Goal: Transaction & Acquisition: Purchase product/service

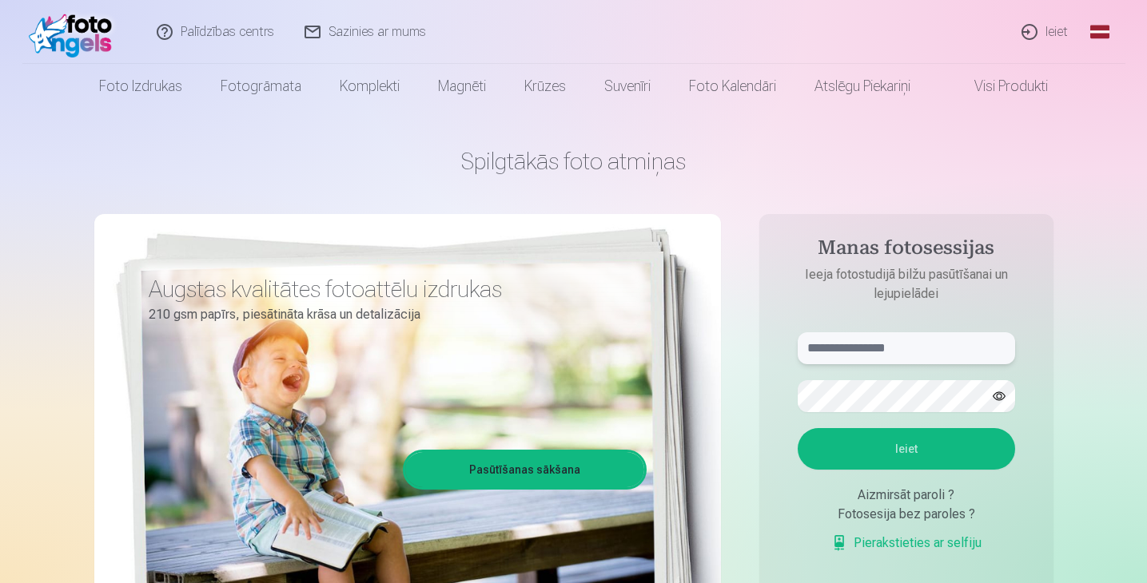
click at [852, 350] on input "text" at bounding box center [906, 348] width 217 height 32
type input "*"
type input "**********"
click at [939, 449] on button "Ieiet" at bounding box center [906, 449] width 217 height 42
click at [999, 393] on button "button" at bounding box center [999, 396] width 30 height 30
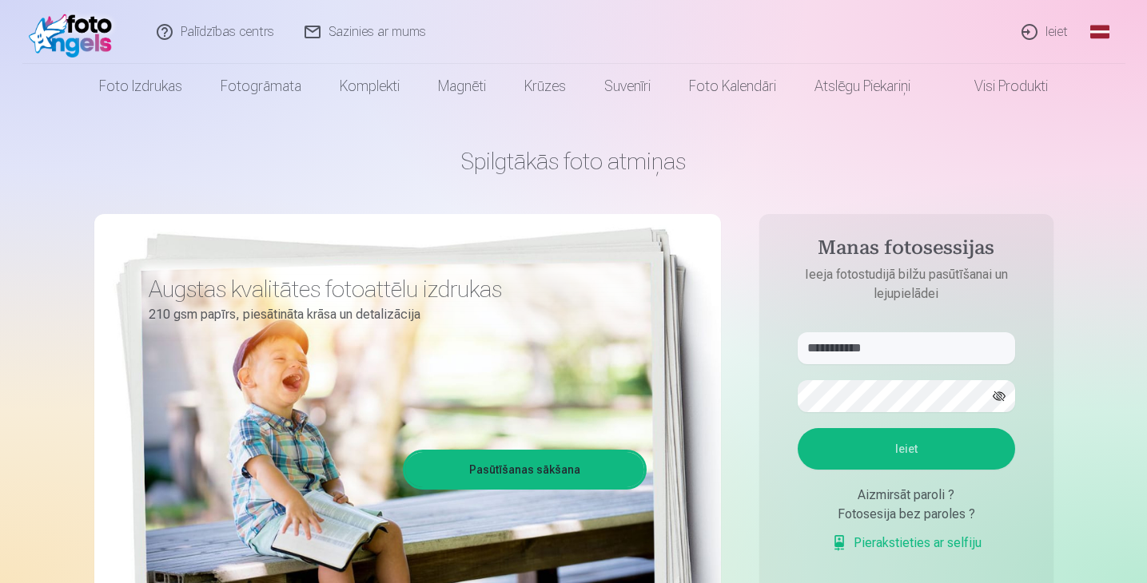
click at [905, 443] on button "Ieiet" at bounding box center [906, 449] width 217 height 42
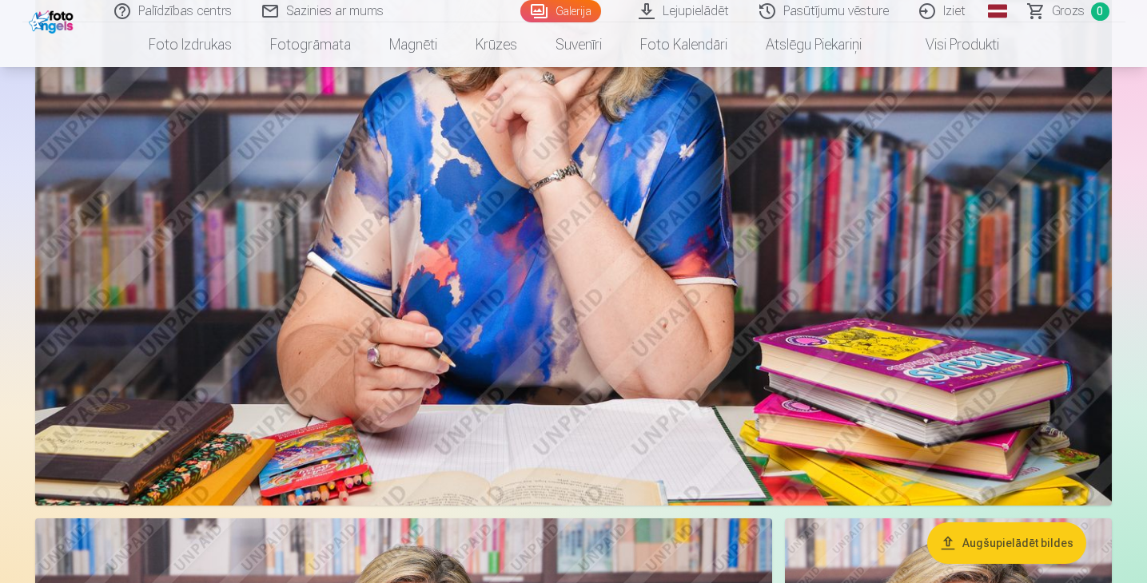
scroll to position [393, 0]
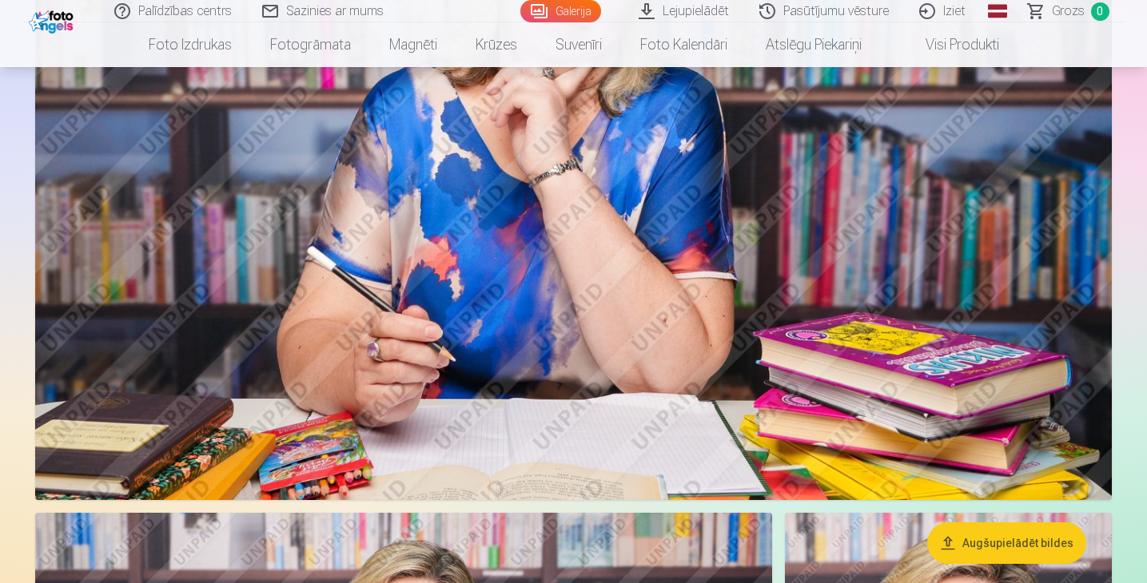
click at [726, 316] on img at bounding box center [573, 142] width 1076 height 718
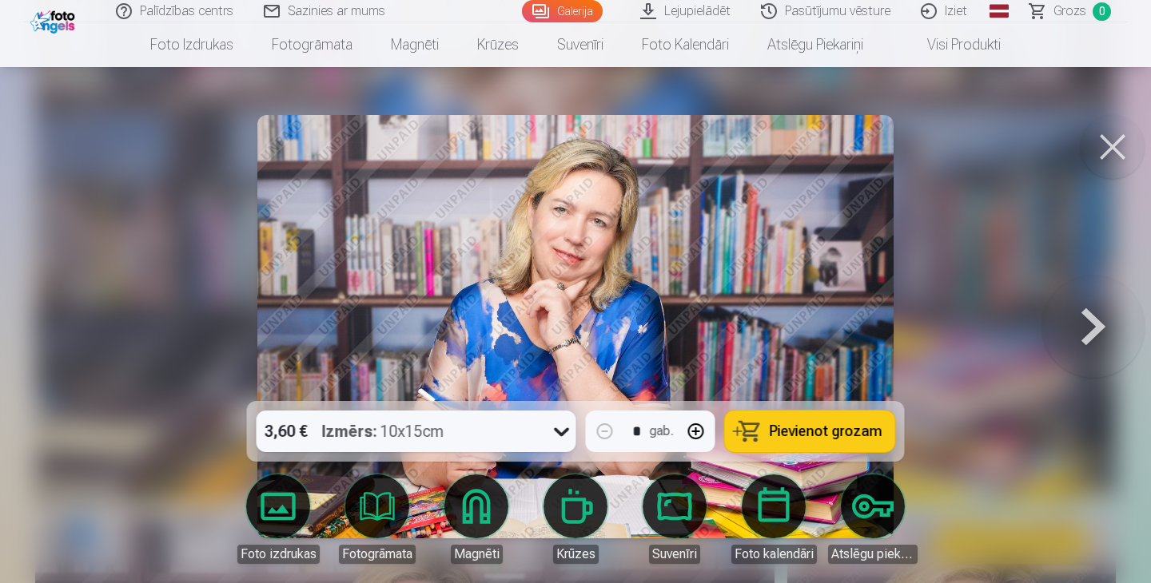
click at [562, 432] on icon at bounding box center [562, 432] width 26 height 26
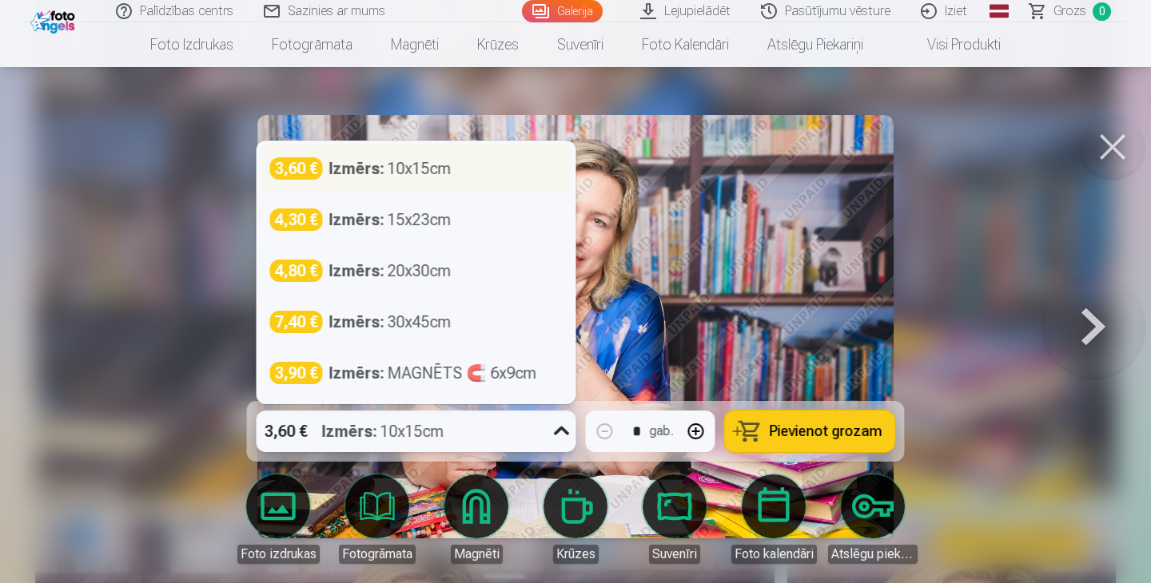
click at [535, 166] on div "3,60 € Izmērs : 10x15cm" at bounding box center [416, 168] width 292 height 22
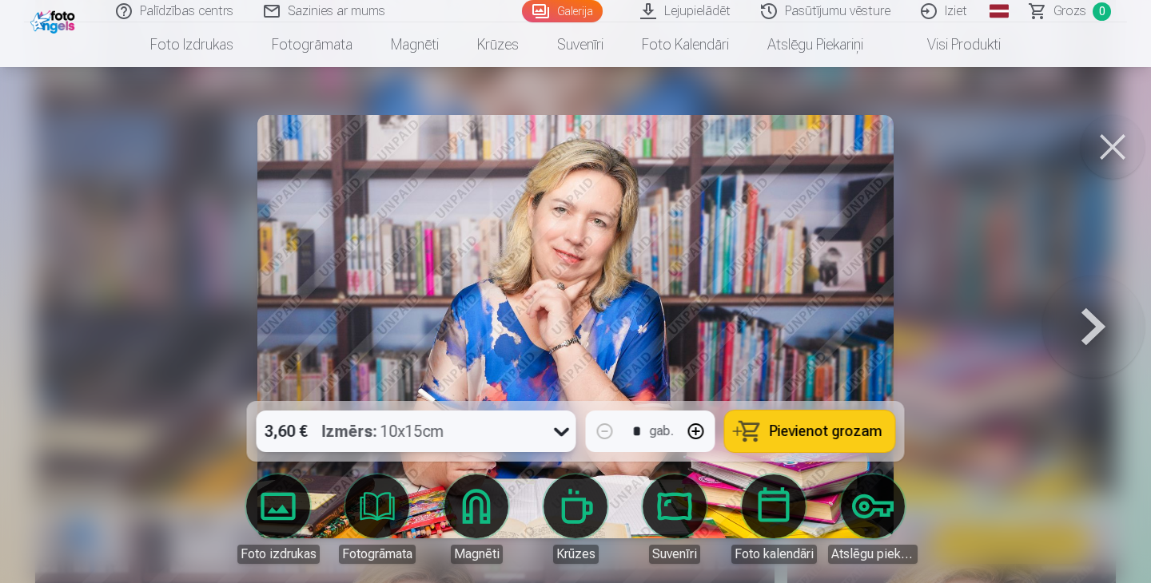
click at [821, 431] on span "Pievienot grozam" at bounding box center [826, 431] width 113 height 14
click at [1116, 146] on button at bounding box center [1112, 147] width 64 height 64
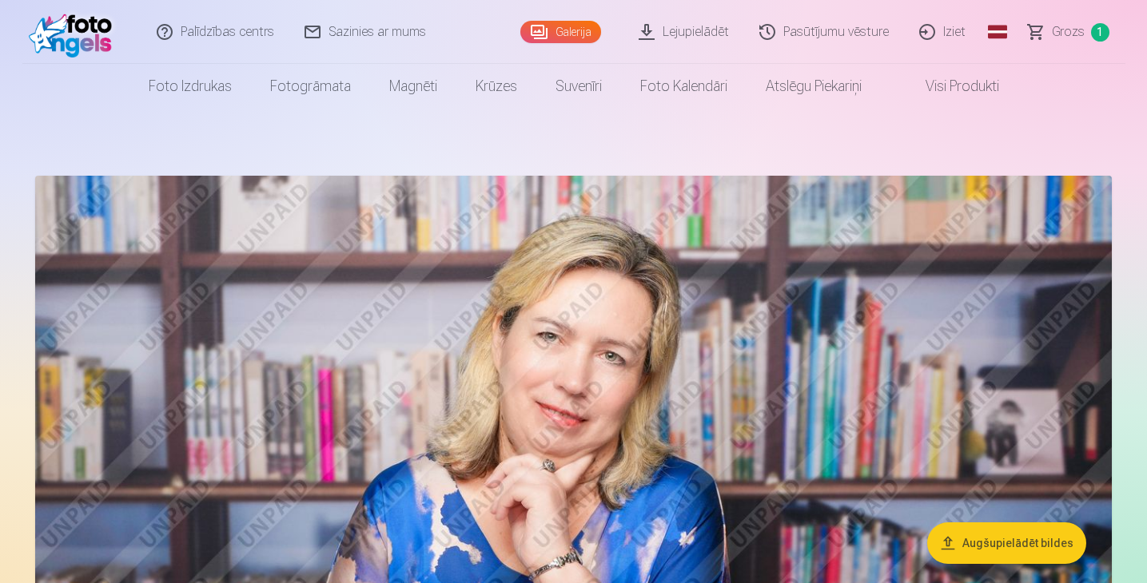
click at [574, 29] on link "Galerija" at bounding box center [560, 32] width 81 height 22
click at [1100, 34] on span "1" at bounding box center [1100, 32] width 18 height 18
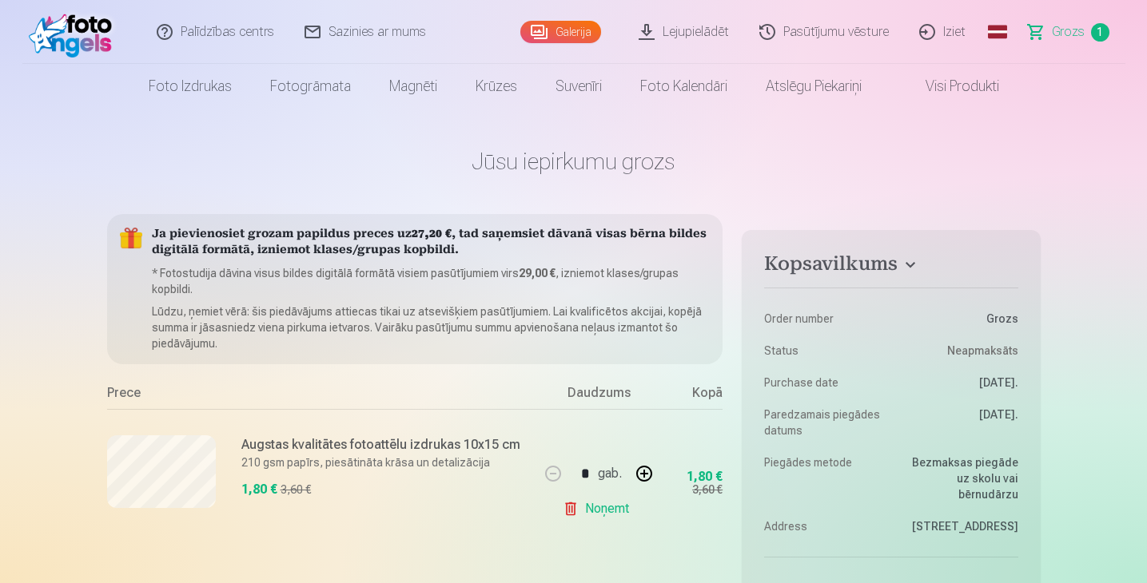
click at [570, 31] on link "Galerija" at bounding box center [560, 32] width 81 height 22
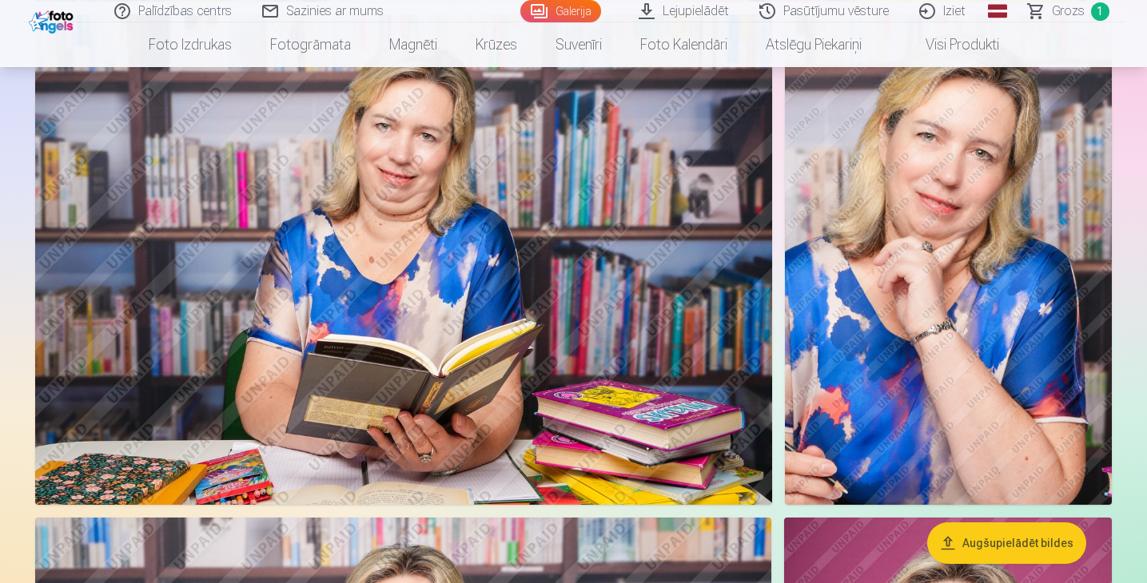
scroll to position [895, 0]
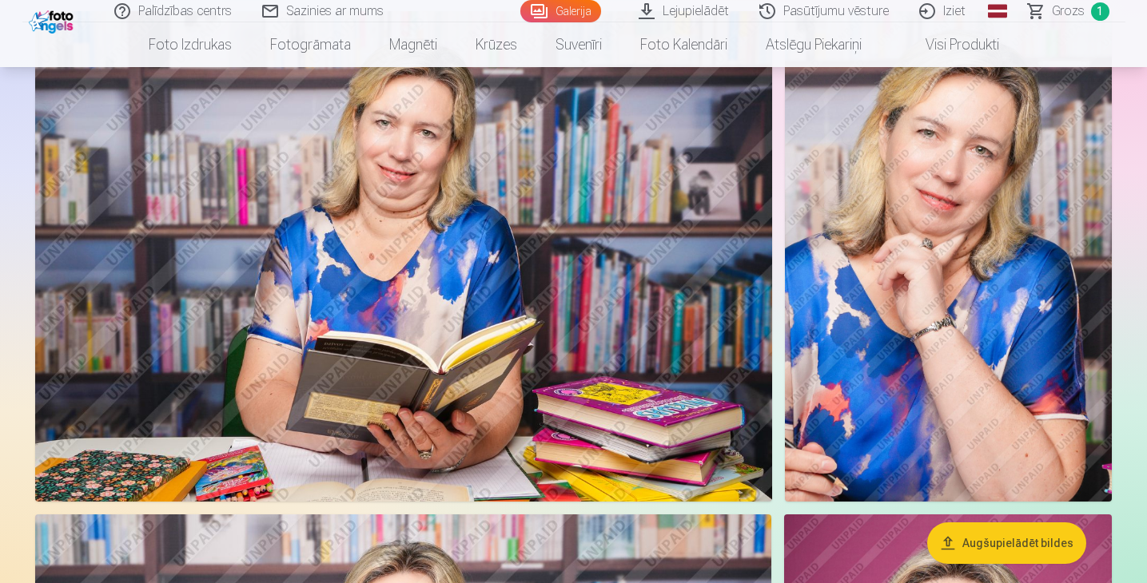
click at [965, 303] on img at bounding box center [948, 256] width 327 height 491
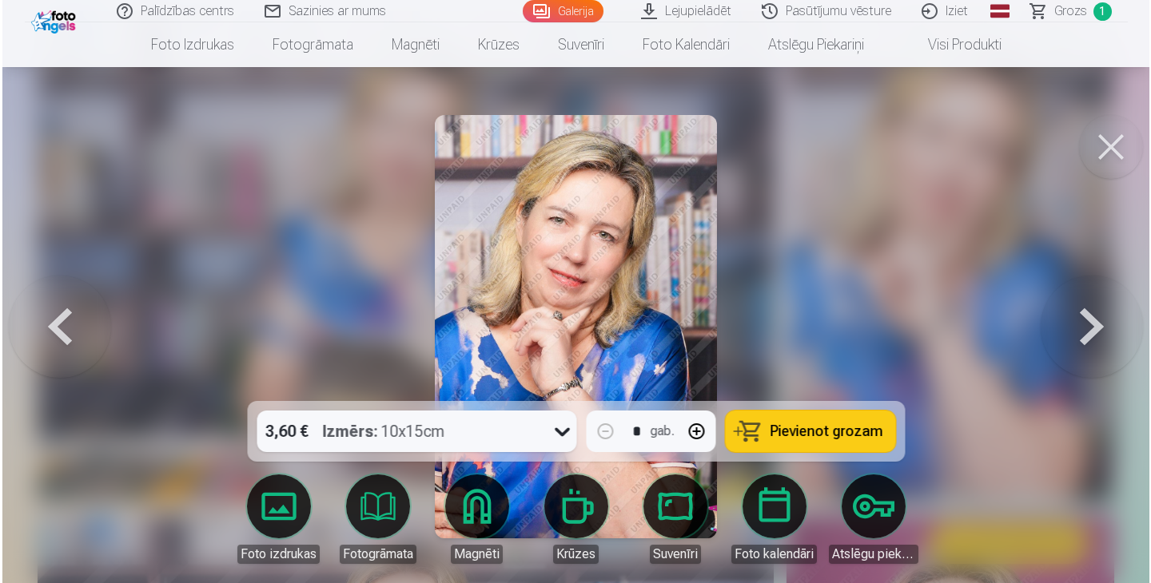
scroll to position [897, 0]
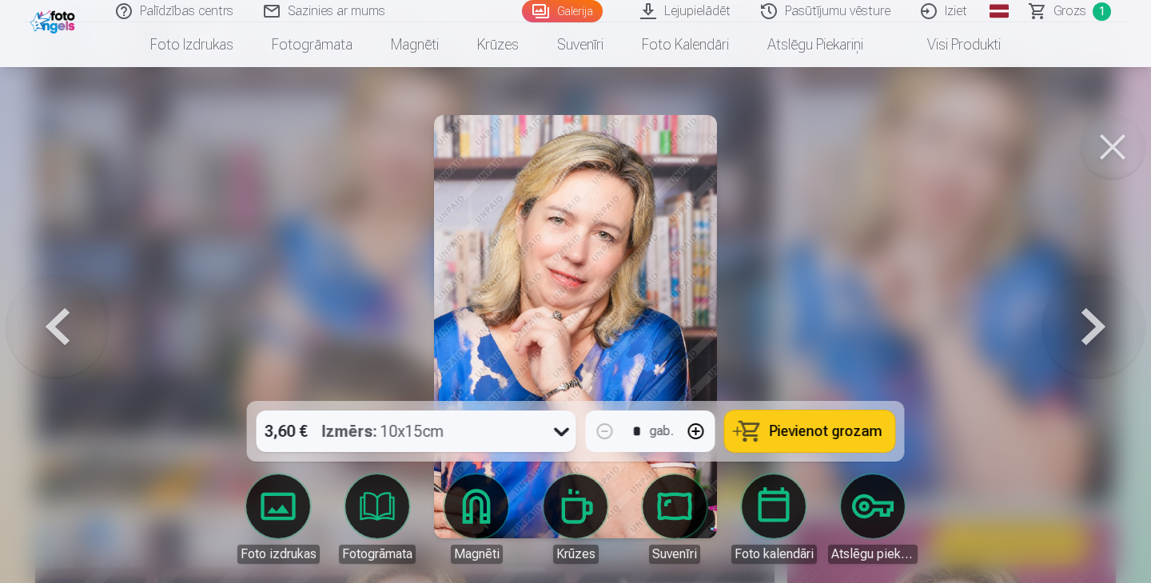
click at [1115, 147] on button at bounding box center [1112, 147] width 64 height 64
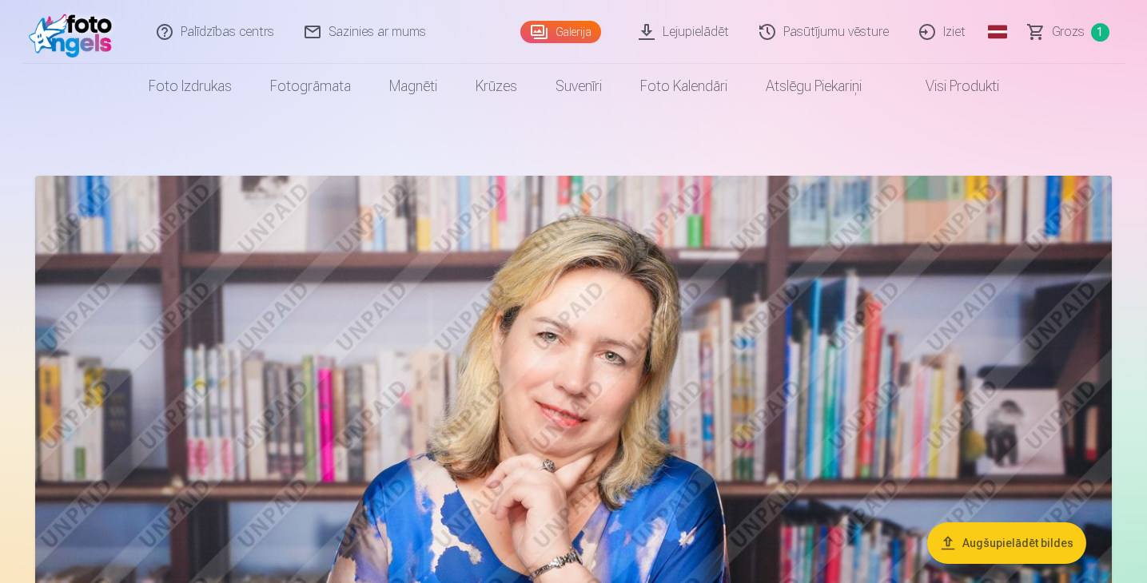
click at [1096, 34] on span "1" at bounding box center [1100, 32] width 18 height 18
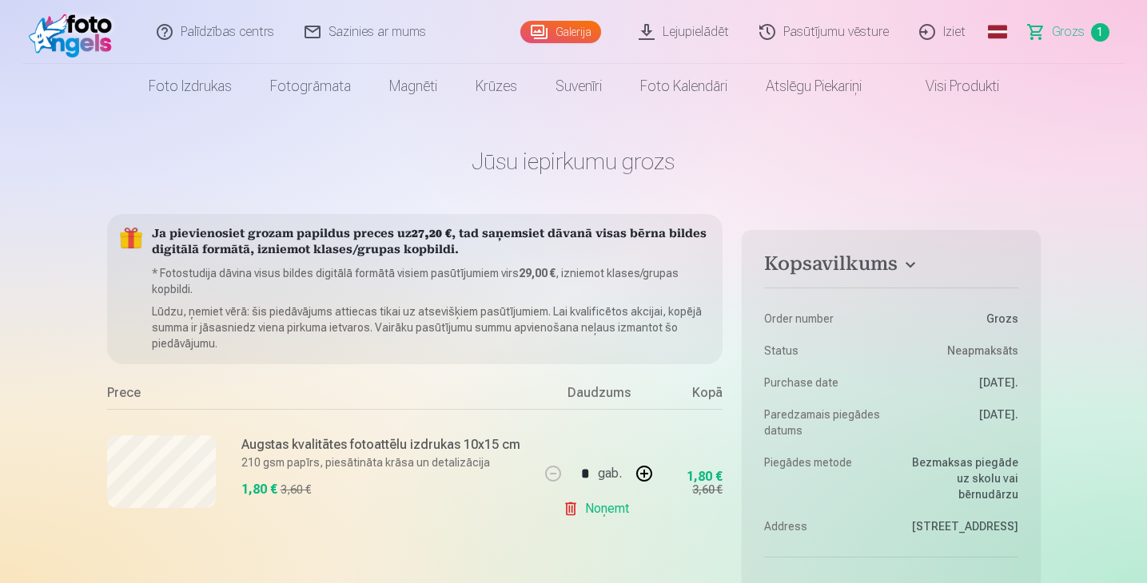
click at [561, 31] on link "Galerija" at bounding box center [560, 32] width 81 height 22
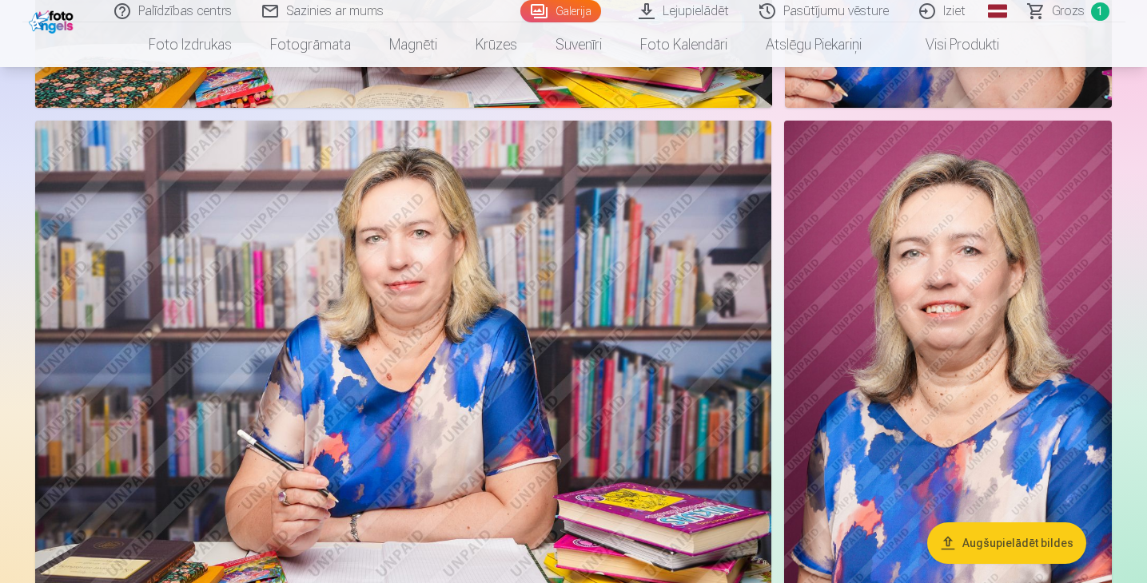
scroll to position [1287, 0]
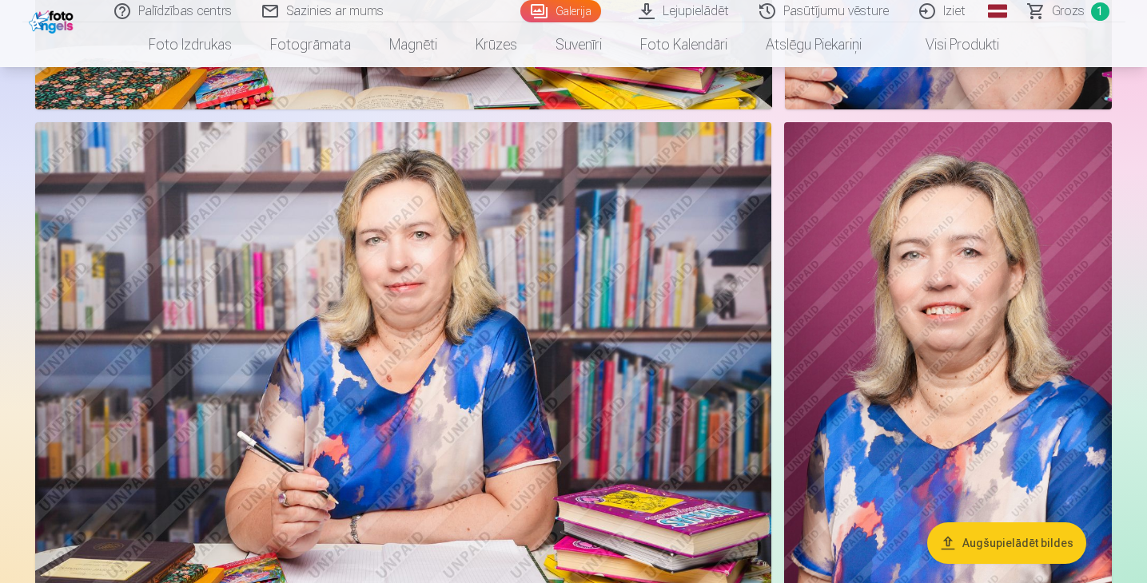
click at [463, 294] on img at bounding box center [403, 367] width 736 height 491
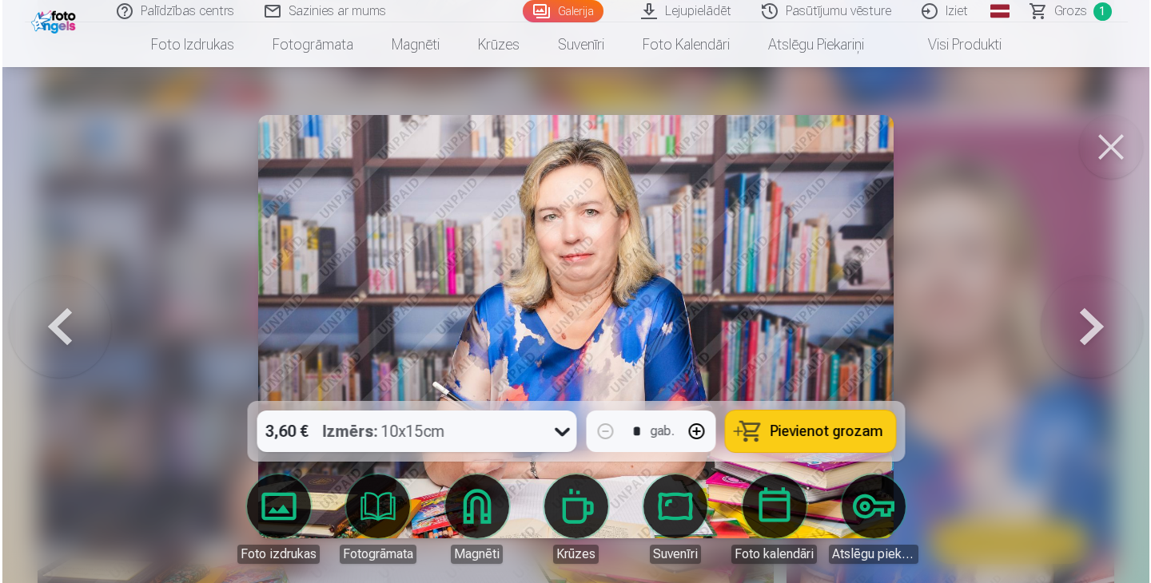
scroll to position [1290, 0]
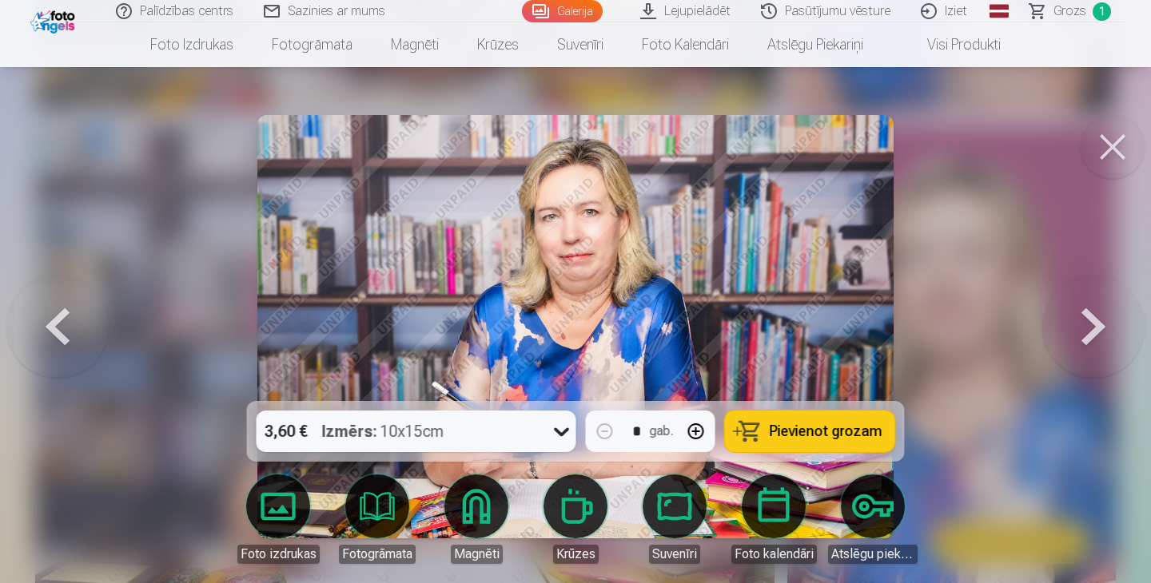
click at [1106, 153] on button at bounding box center [1112, 147] width 64 height 64
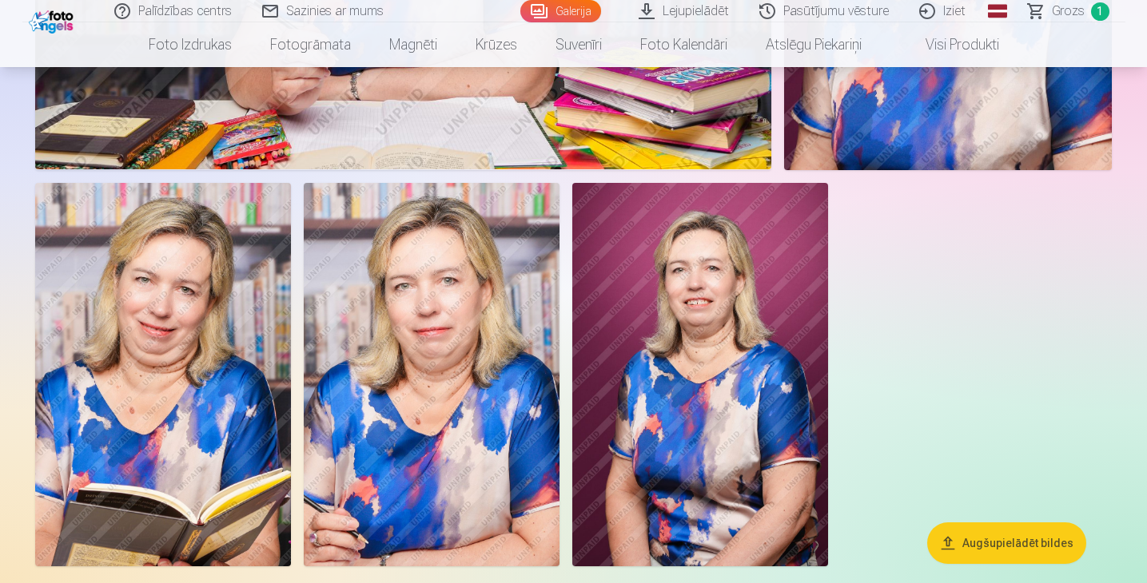
scroll to position [1733, 0]
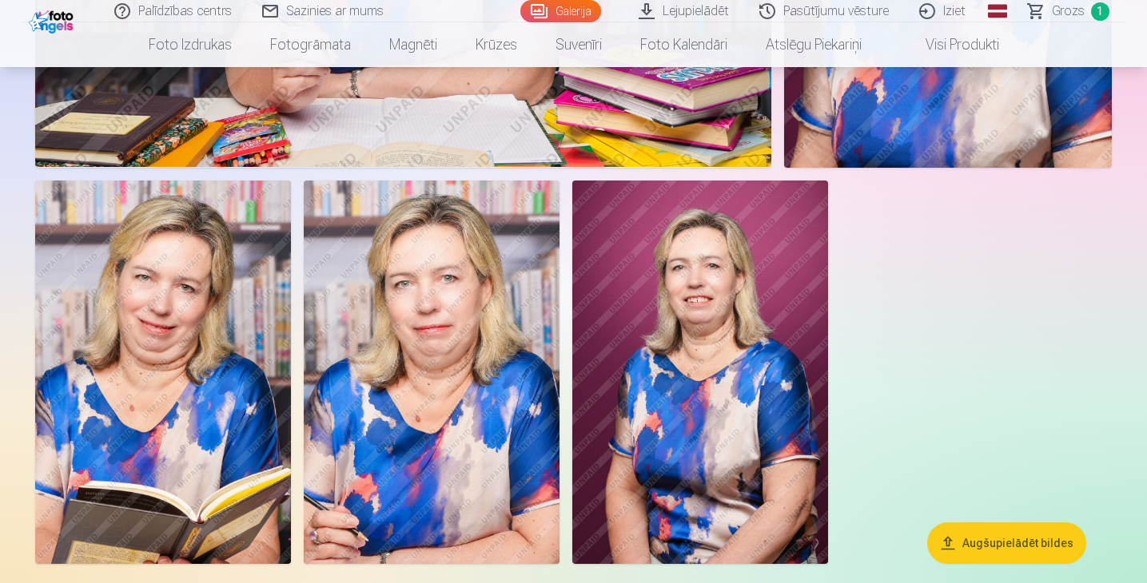
click at [477, 314] on img at bounding box center [432, 373] width 256 height 384
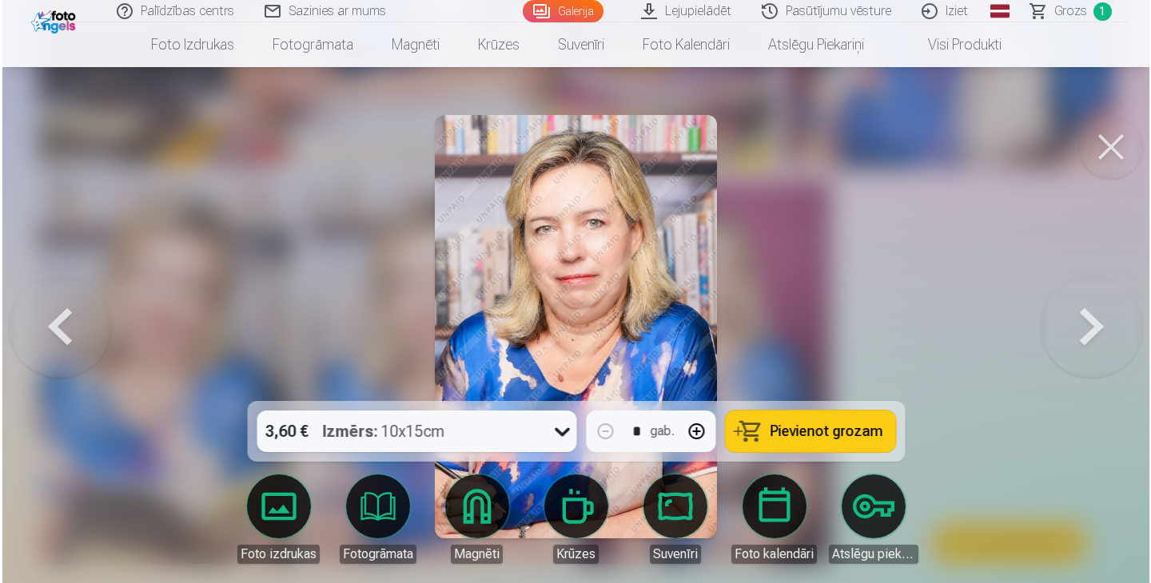
scroll to position [1738, 0]
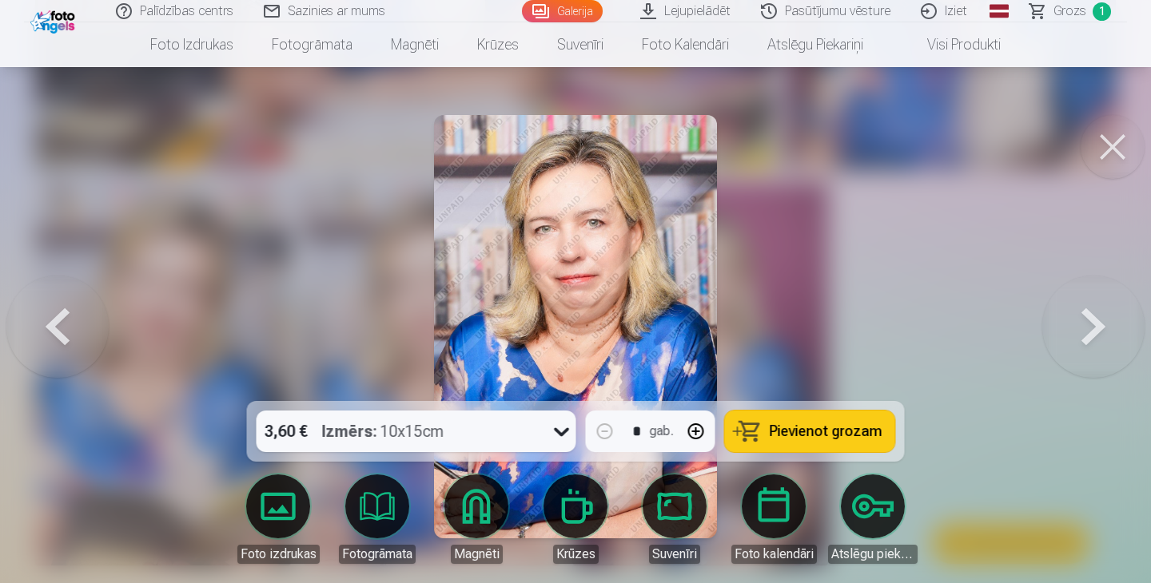
click at [798, 430] on span "Pievienot grozam" at bounding box center [826, 431] width 113 height 14
click at [1099, 14] on span "2" at bounding box center [1101, 11] width 18 height 18
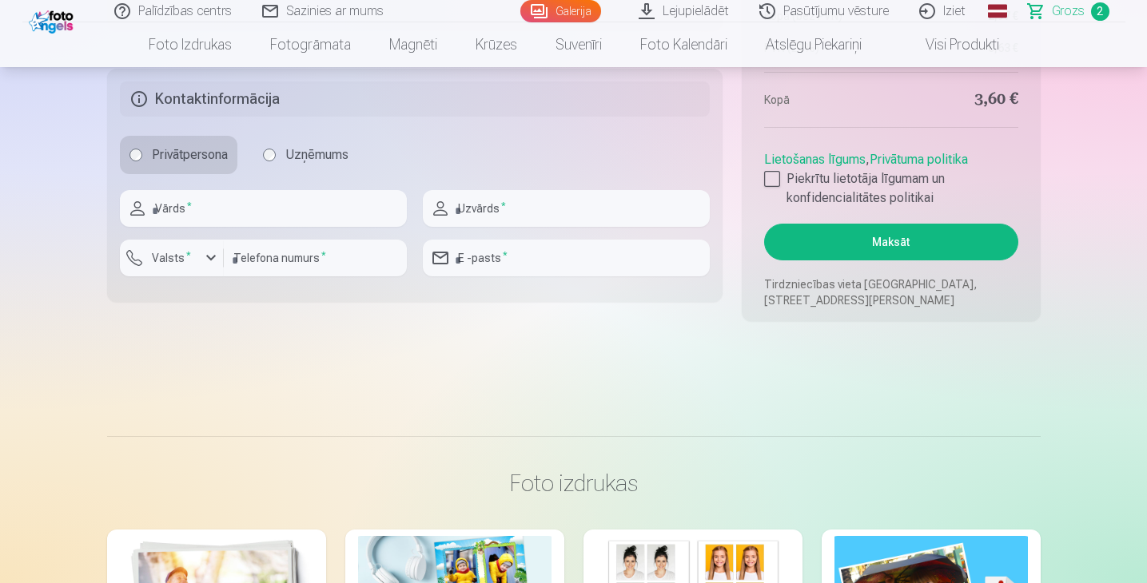
scroll to position [1100, 0]
click at [776, 178] on div at bounding box center [772, 178] width 16 height 16
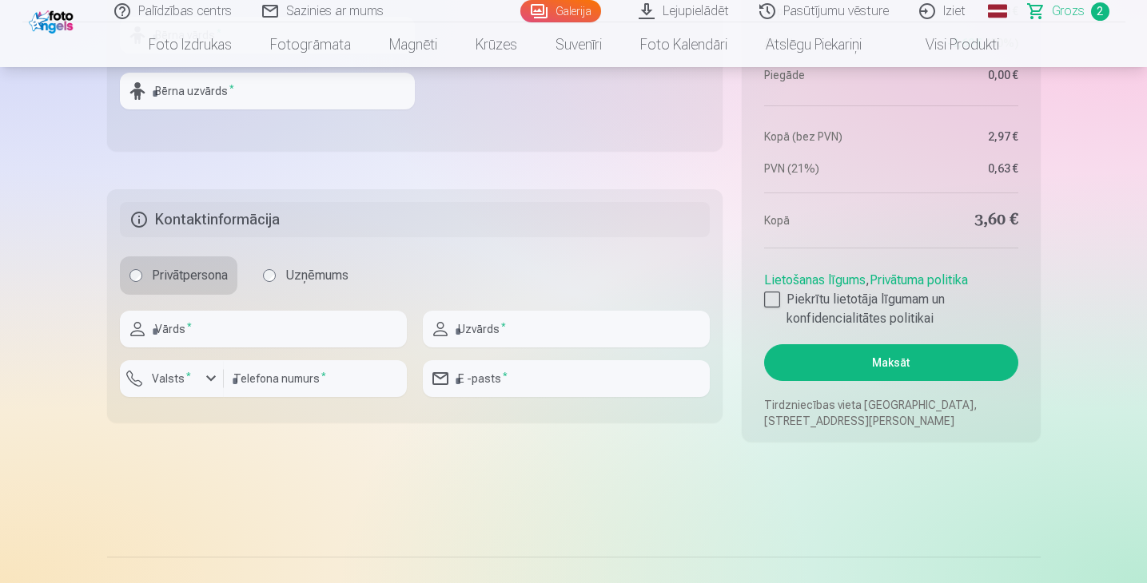
scroll to position [980, 0]
click at [249, 324] on input "text" at bounding box center [263, 328] width 287 height 37
type input "******"
type input "**********"
type input "********"
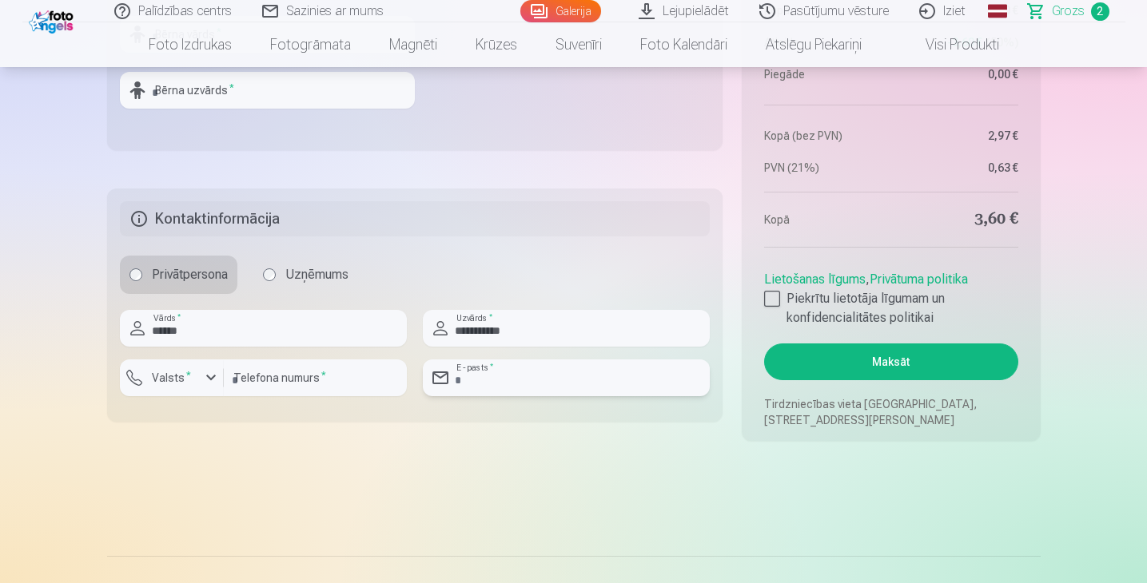
click at [518, 378] on input "email" at bounding box center [566, 378] width 287 height 37
type input "**********"
click at [210, 379] on div "button" at bounding box center [210, 377] width 19 height 19
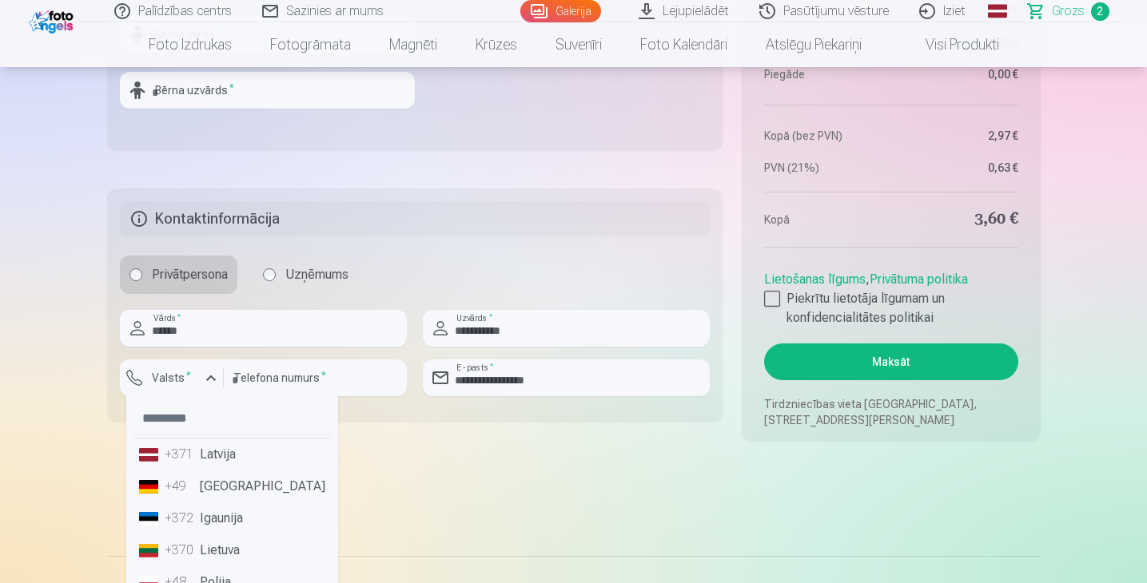
click at [228, 456] on li "+371 Latvija" at bounding box center [232, 455] width 199 height 32
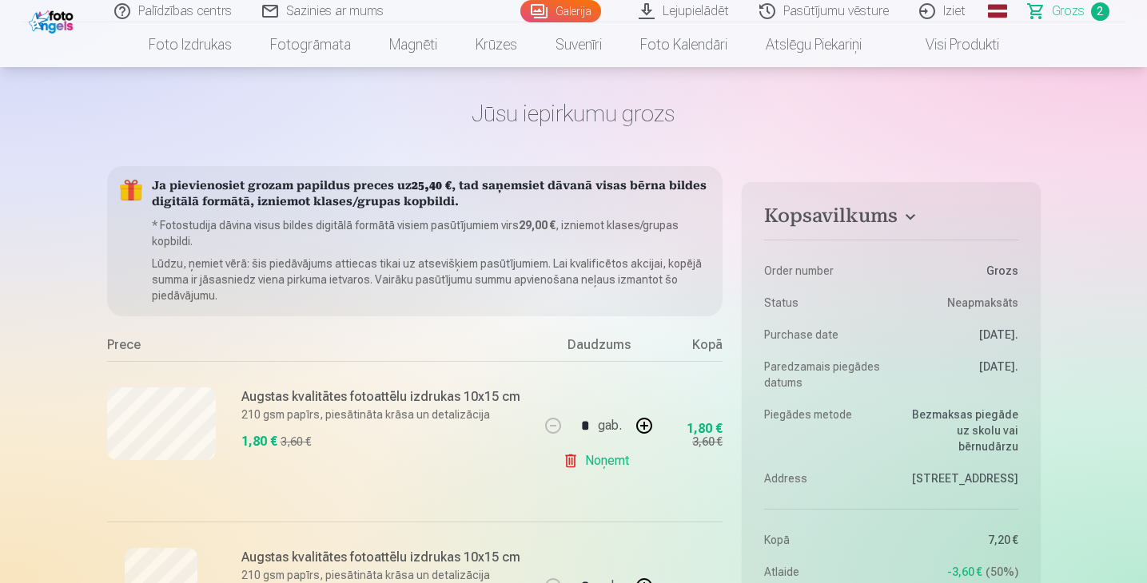
scroll to position [0, 0]
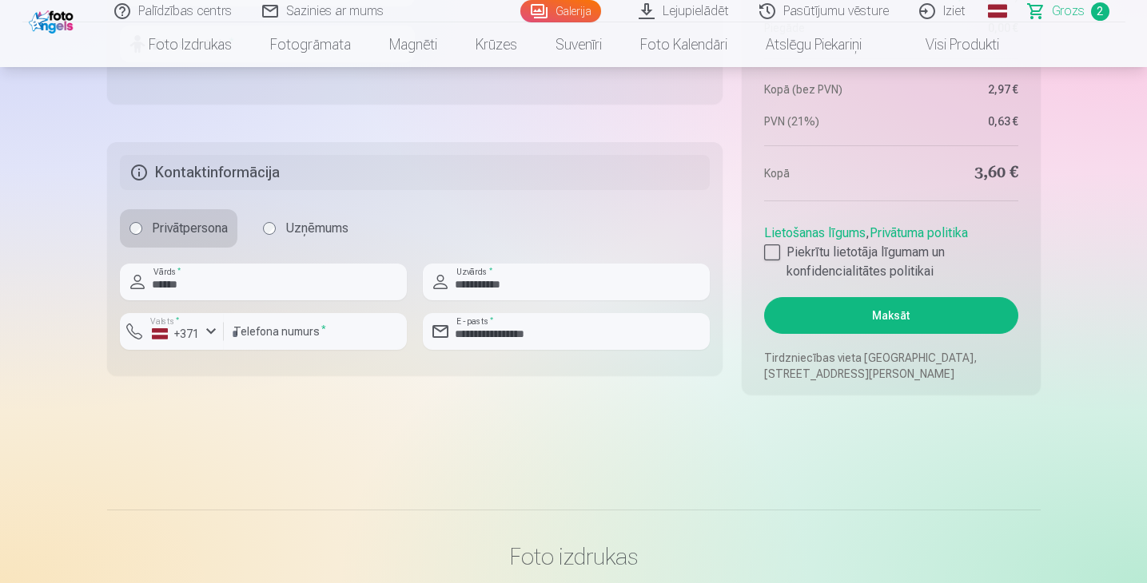
click at [922, 315] on button "Maksāt" at bounding box center [890, 315] width 253 height 37
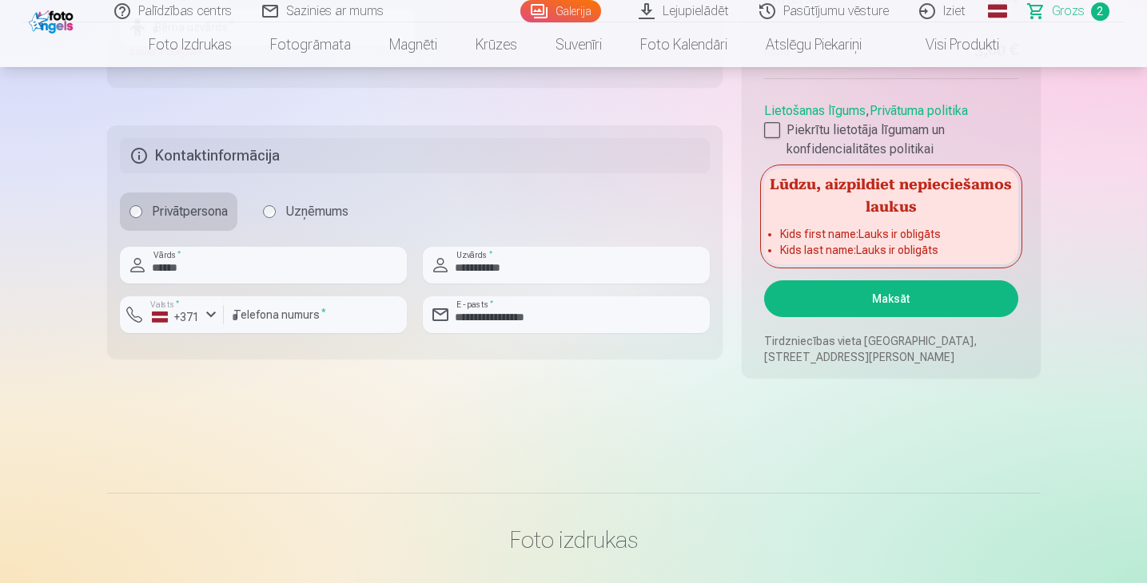
scroll to position [1045, 0]
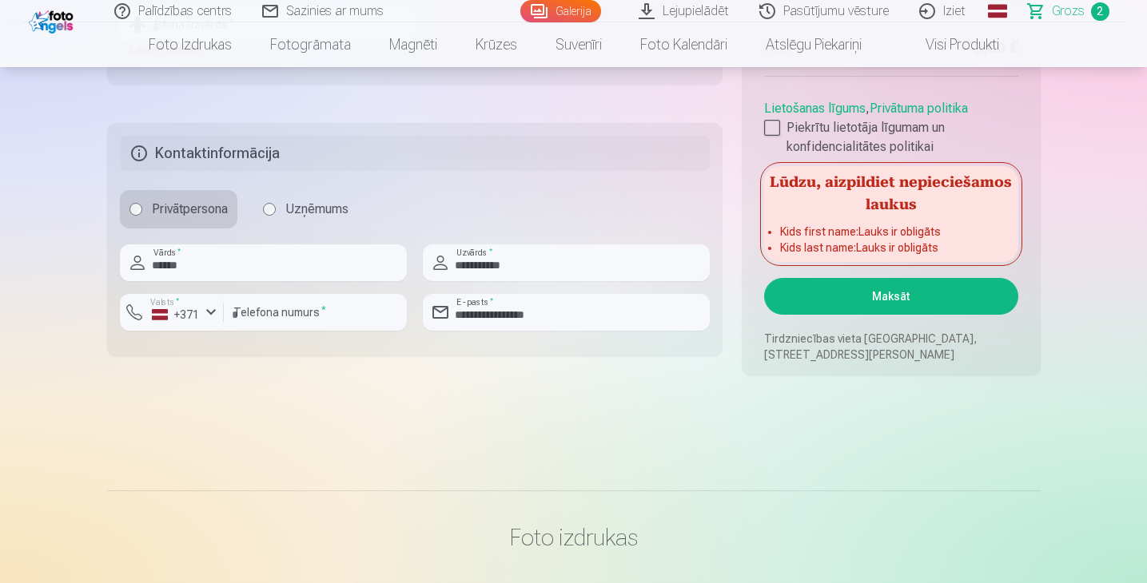
click at [913, 298] on button "Maksāt" at bounding box center [890, 296] width 253 height 37
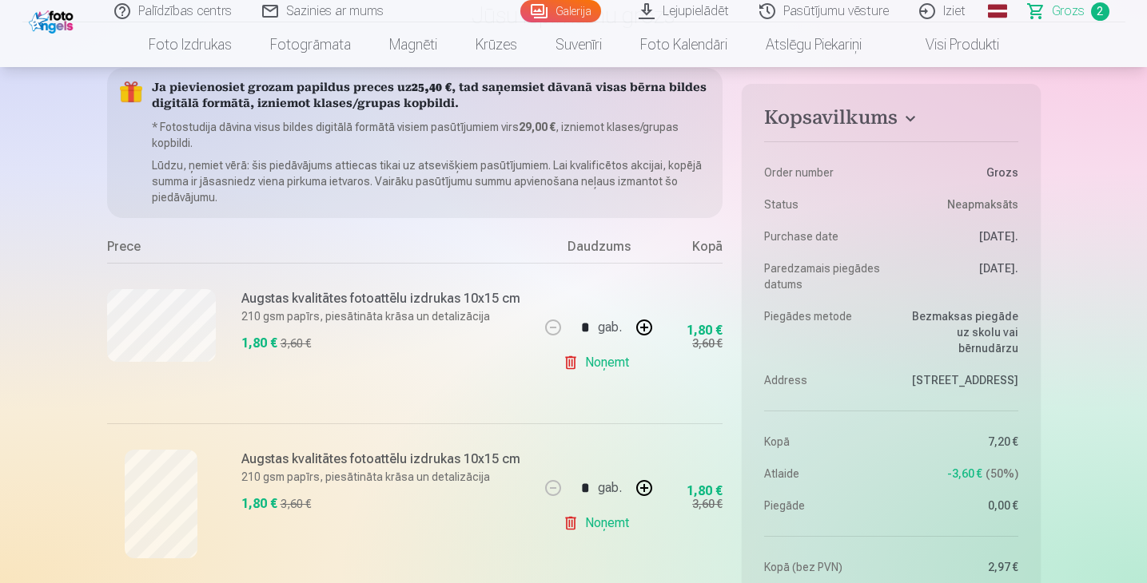
scroll to position [0, 0]
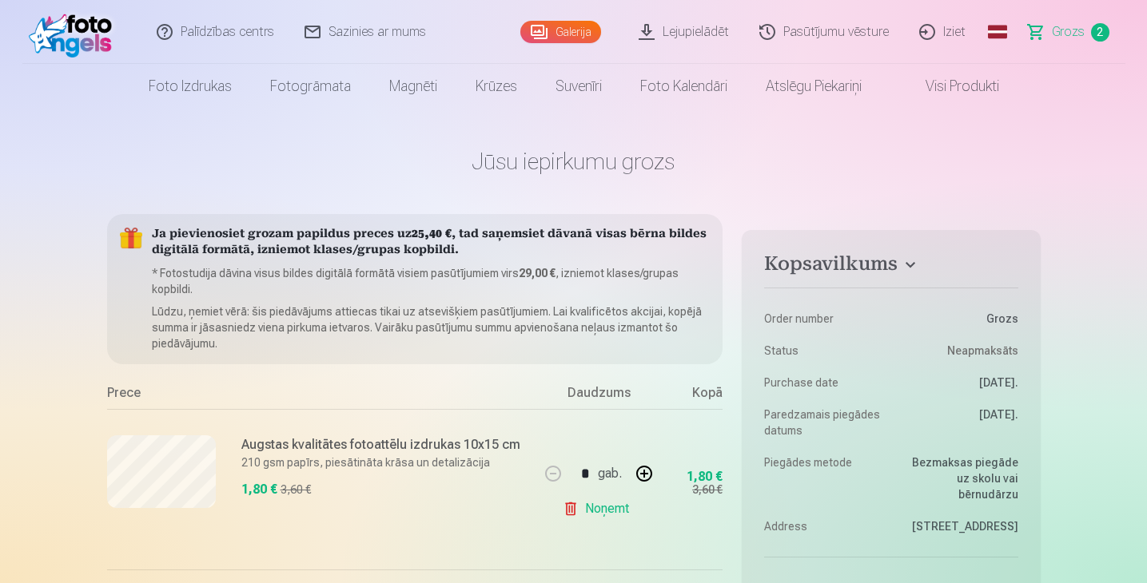
click at [909, 264] on h4 "Kopsavilkums" at bounding box center [890, 267] width 253 height 29
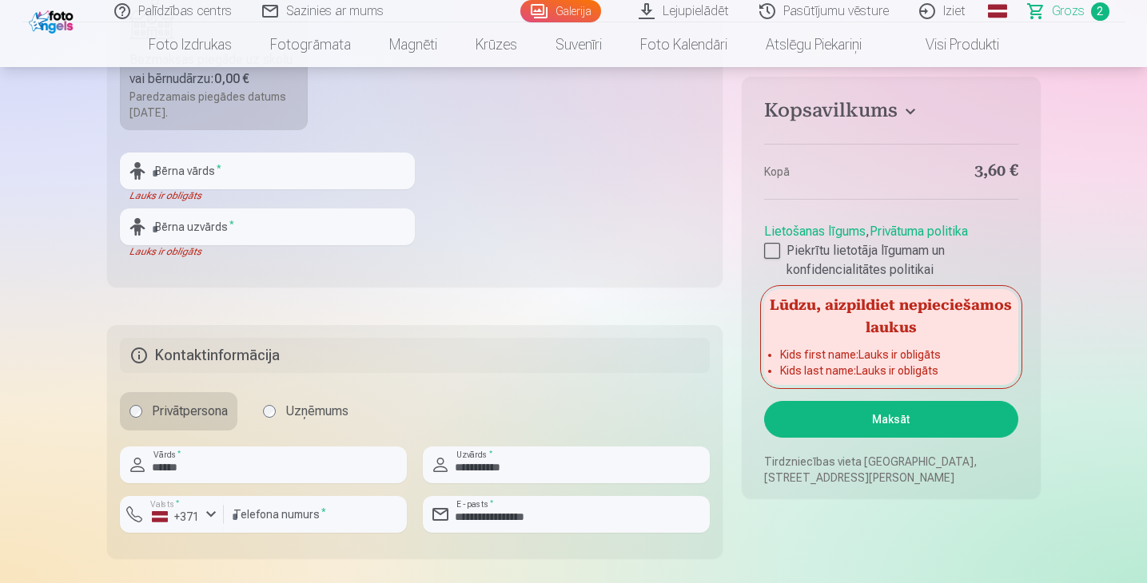
scroll to position [848, 0]
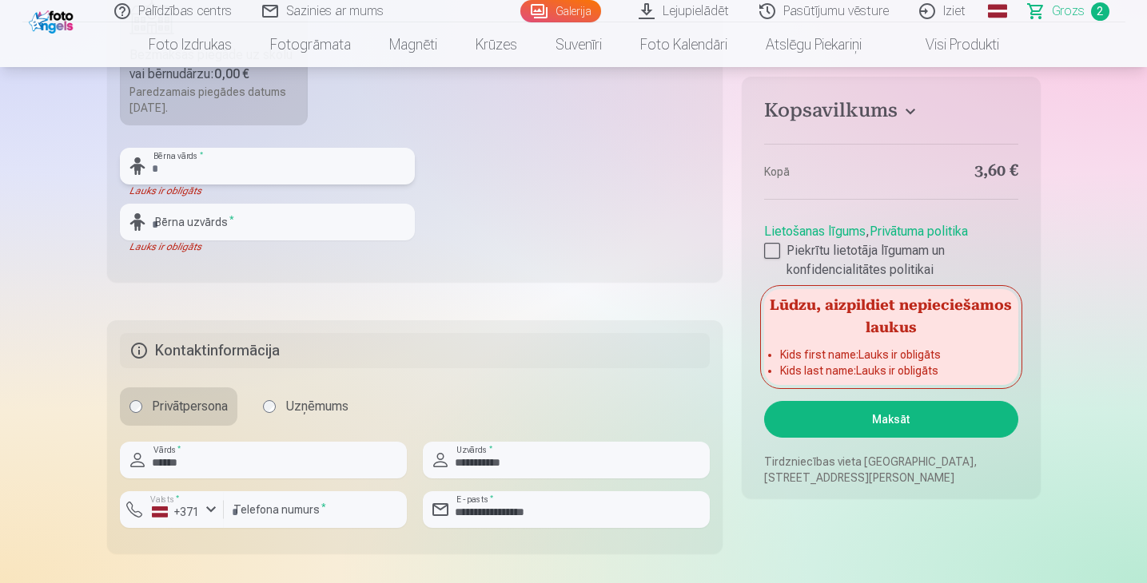
click at [211, 169] on input "text" at bounding box center [267, 166] width 295 height 37
type input "******"
type input "**********"
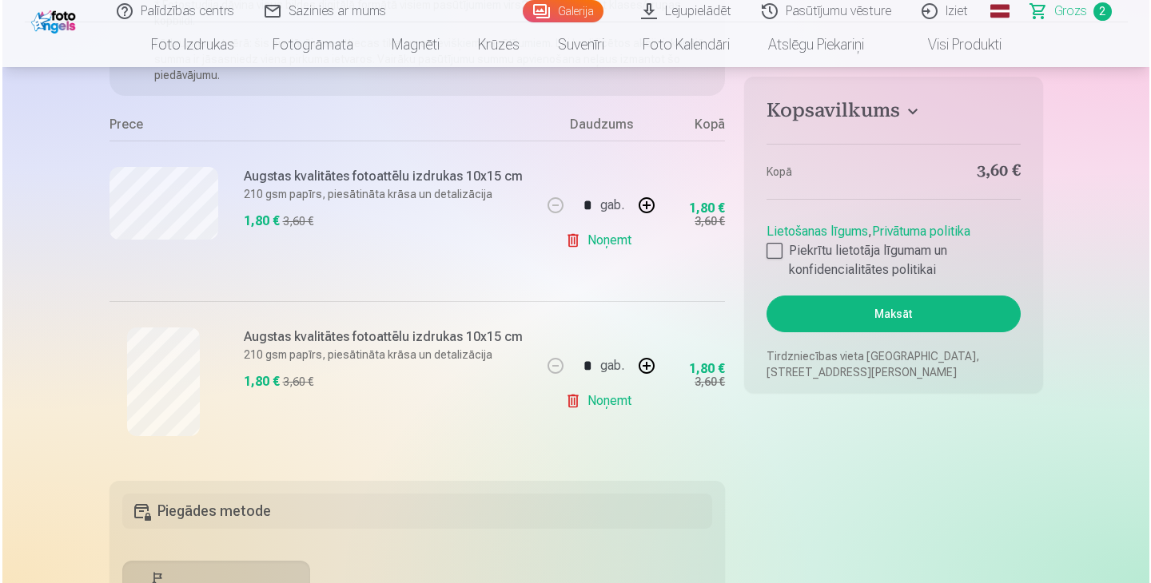
scroll to position [272, 0]
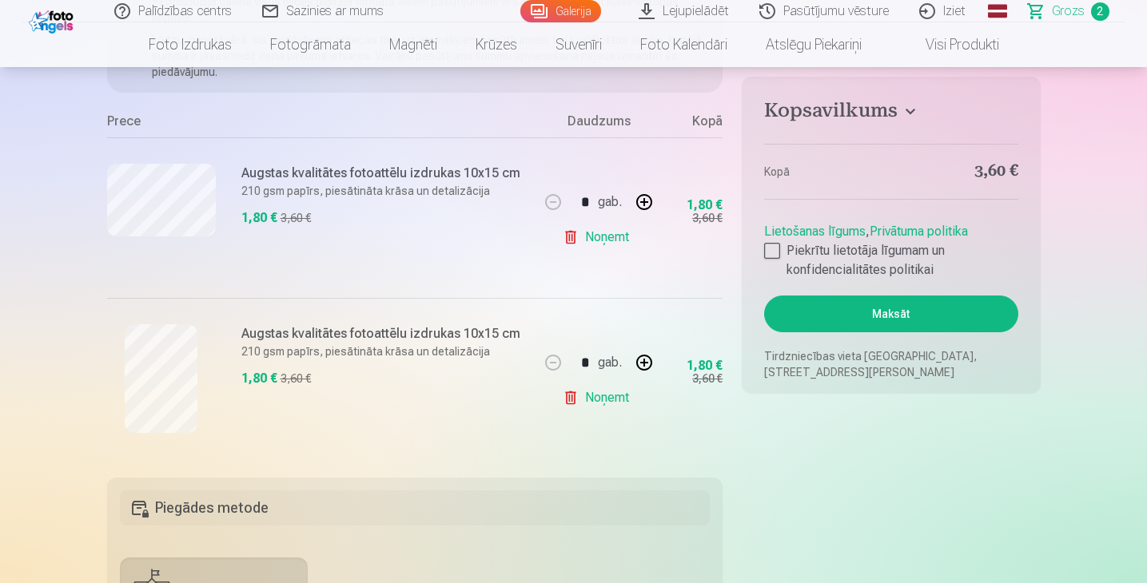
click at [897, 313] on button "Maksāt" at bounding box center [890, 314] width 253 height 37
